Goal: Information Seeking & Learning: Understand process/instructions

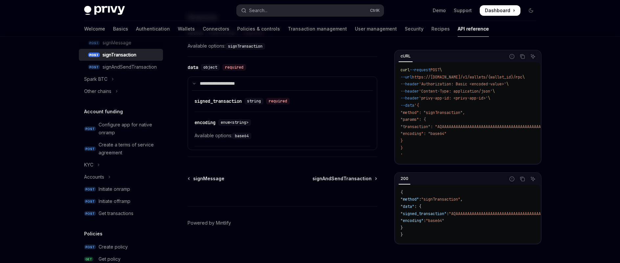
scroll to position [212, 0]
click at [178, 31] on link "Wallets" at bounding box center [186, 29] width 17 height 16
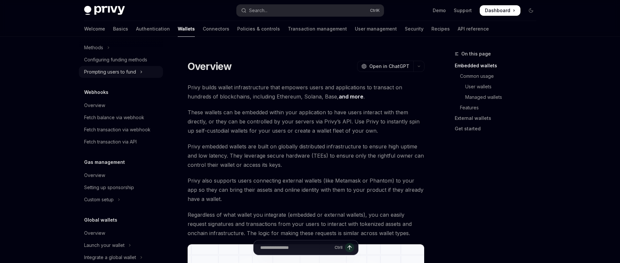
scroll to position [296, 0]
click at [140, 134] on link "Fetch transaction via webhook" at bounding box center [121, 130] width 84 height 12
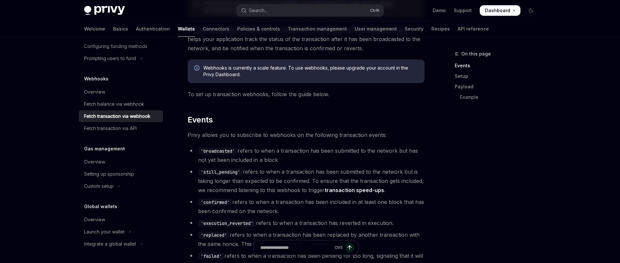
scroll to position [131, 0]
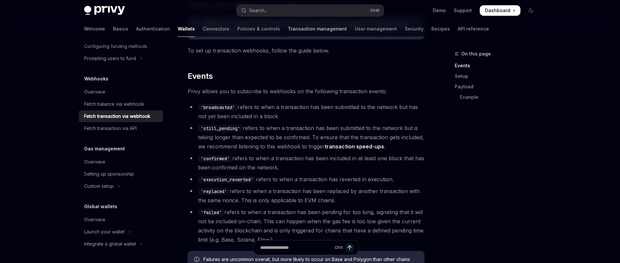
click at [288, 32] on link "Transaction management" at bounding box center [317, 29] width 59 height 16
type textarea "*"
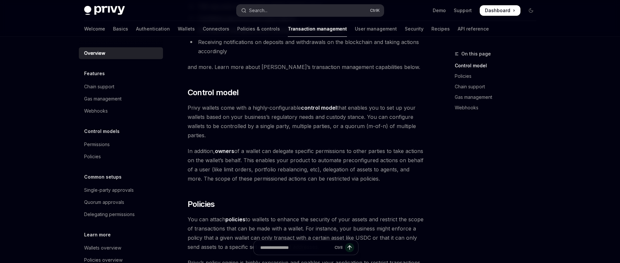
click at [287, 7] on button "Search... Ctrl K" at bounding box center [310, 11] width 147 height 12
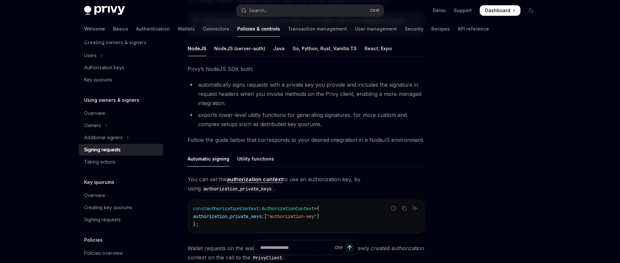
scroll to position [99, 0]
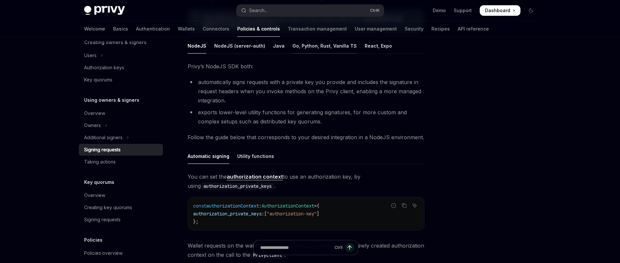
click at [337, 41] on div "Go, Python, Rust, Vanilla TS" at bounding box center [325, 45] width 64 height 15
type textarea "*"
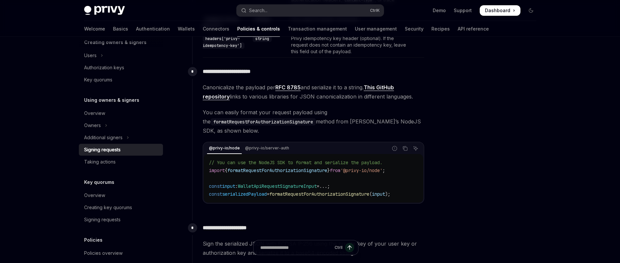
scroll to position [394, 0]
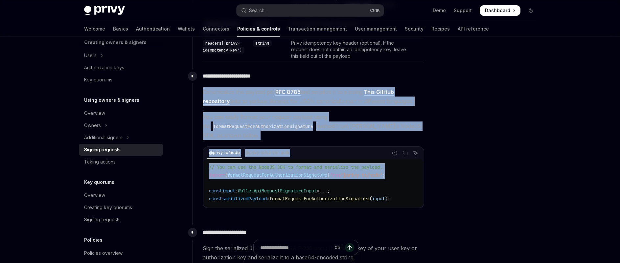
drag, startPoint x: 204, startPoint y: 93, endPoint x: 423, endPoint y: 175, distance: 233.0
click at [411, 173] on div "Canonicalize the payload per RFC 8785 and serialize it to a string. This GitHub…" at bounding box center [314, 147] width 222 height 121
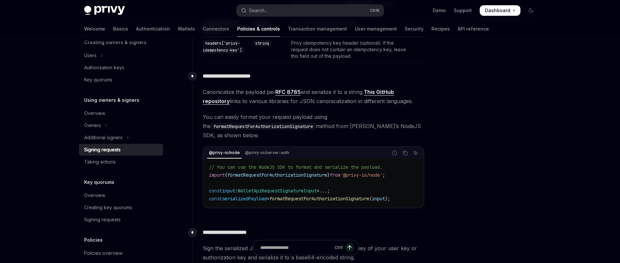
click at [497, 184] on div at bounding box center [492, 156] width 100 height 213
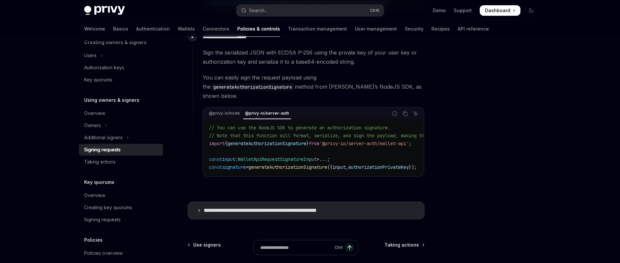
scroll to position [592, 0]
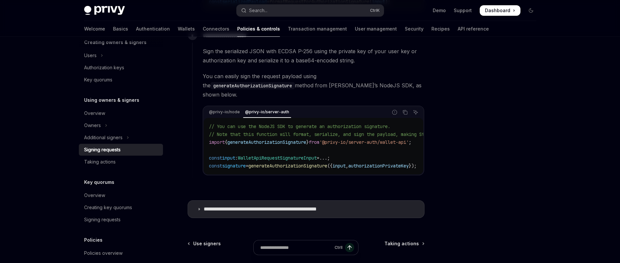
click at [237, 111] on div "@privy-io/node @privy-io/server-auth" at bounding box center [296, 112] width 184 height 11
